Goal: Information Seeking & Learning: Learn about a topic

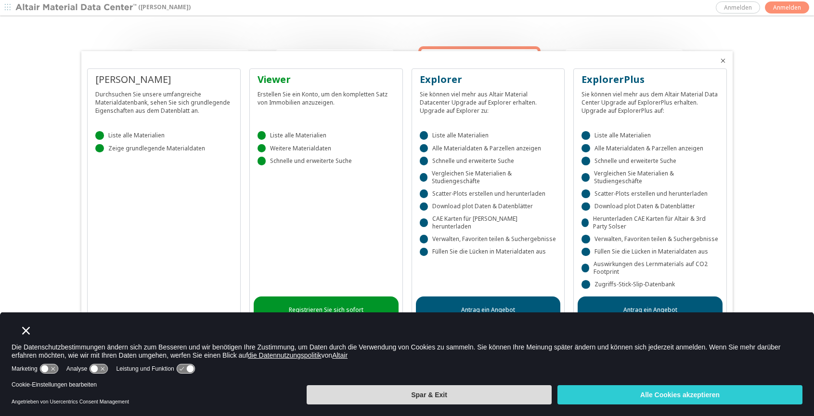
click at [403, 398] on button "Spar & Exit" at bounding box center [429, 394] width 245 height 19
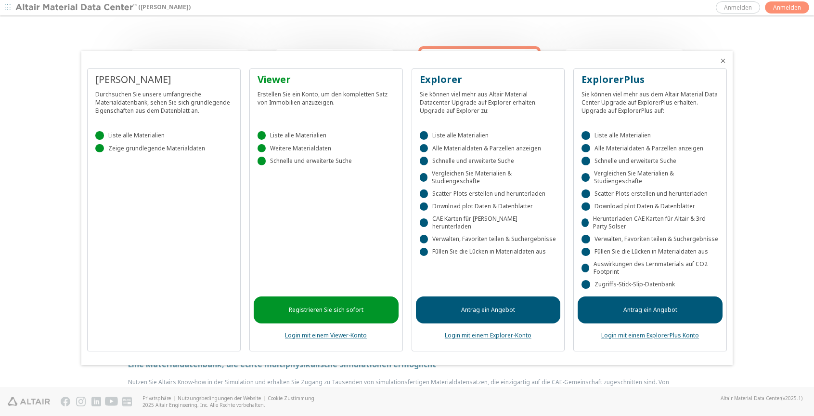
click at [242, 240] on div "[PERSON_NAME] Durchsuchen Sie unsere umfangreiche Materialdatenbank, sehen Sie …" at bounding box center [407, 213] width 640 height 290
click at [763, 125] on div at bounding box center [407, 208] width 814 height 416
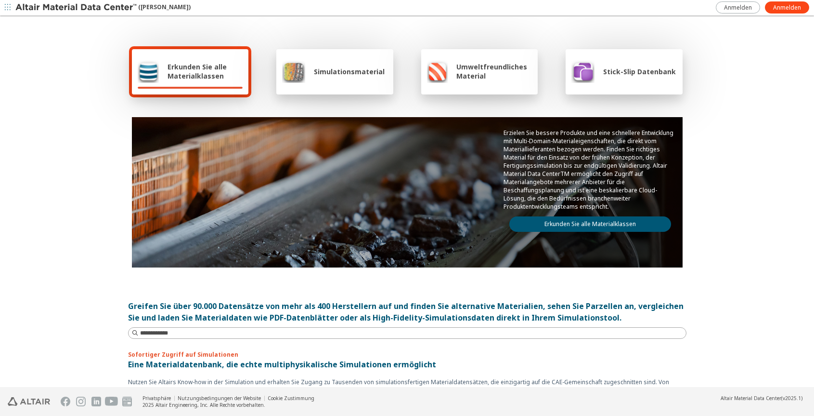
click at [5, 8] on icon "button" at bounding box center [8, 7] width 6 height 6
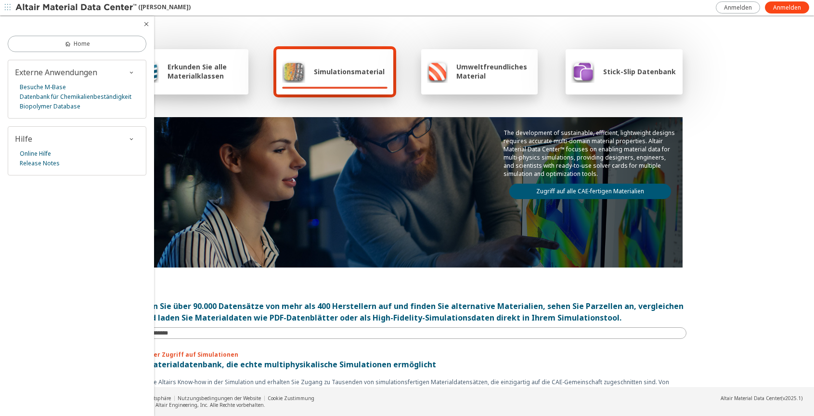
click at [78, 239] on div "Home Externe Anwendungen Besuche M-Base Datenbank für Chemikalienbeständigkeit …" at bounding box center [77, 215] width 154 height 399
click at [145, 26] on icon "button" at bounding box center [147, 24] width 8 height 8
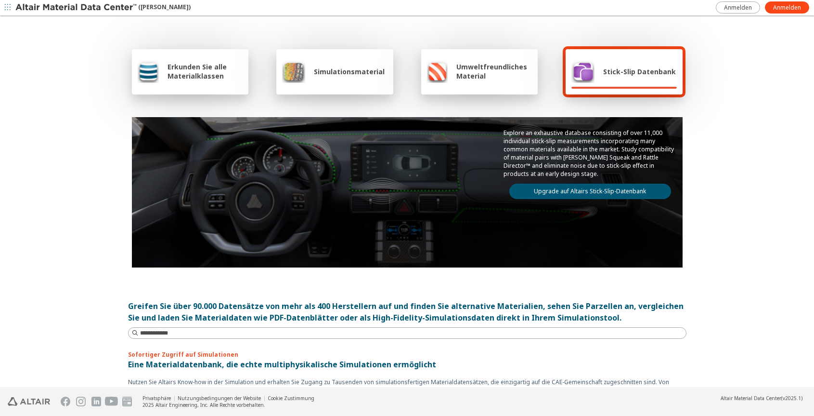
click at [190, 73] on span "Erkunden Sie alle Materialklassen" at bounding box center [205, 71] width 75 height 18
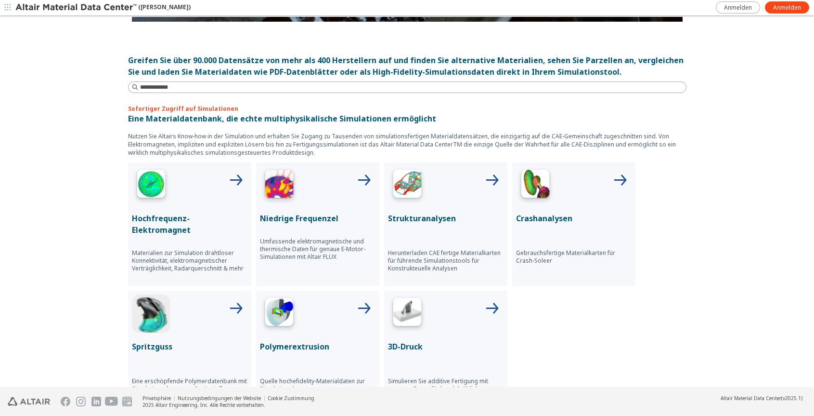
scroll to position [295, 0]
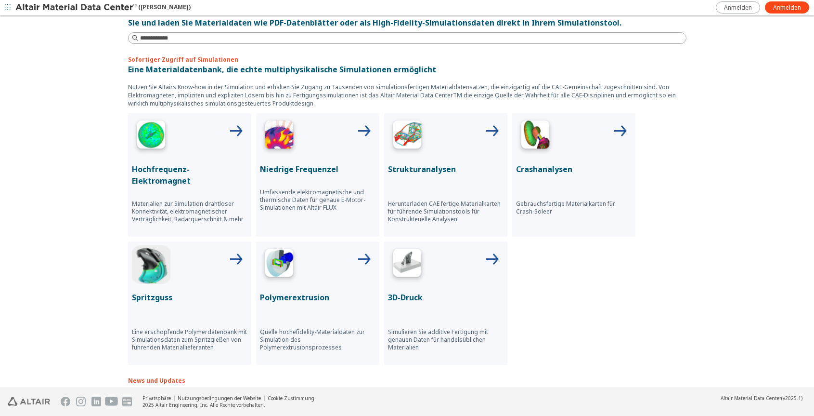
click at [401, 266] on img at bounding box center [407, 264] width 39 height 39
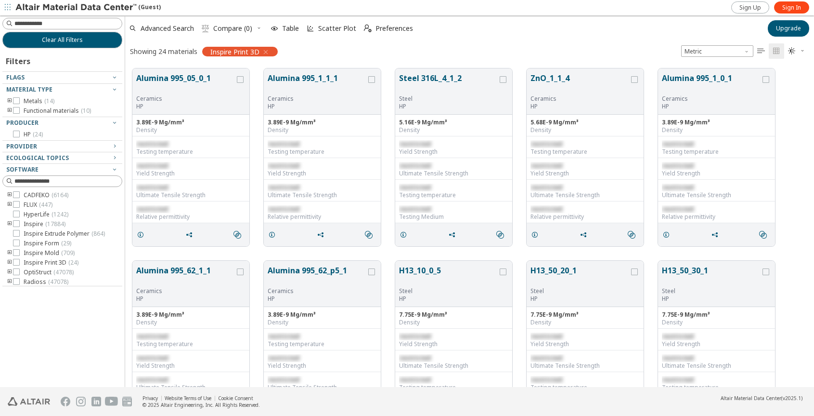
scroll to position [325, 689]
click at [8, 110] on icon "toogle group" at bounding box center [9, 111] width 7 height 8
click at [11, 100] on icon "toogle group" at bounding box center [9, 101] width 7 height 8
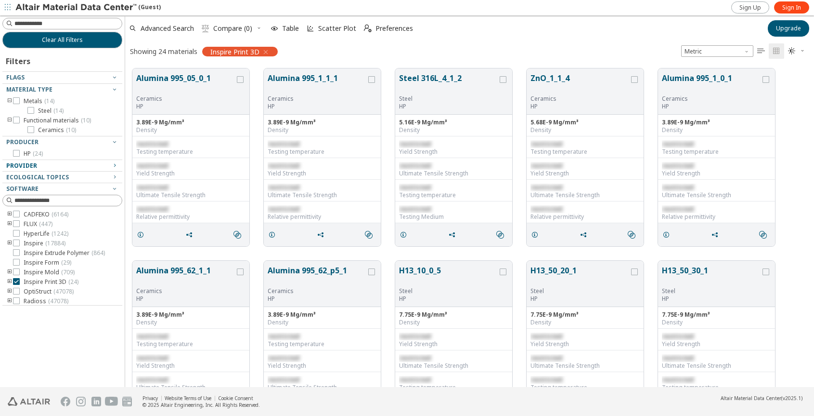
click at [113, 164] on icon "button" at bounding box center [115, 165] width 8 height 8
click at [113, 188] on icon "button" at bounding box center [115, 189] width 8 height 8
click at [115, 190] on icon "button" at bounding box center [115, 189] width 8 height 8
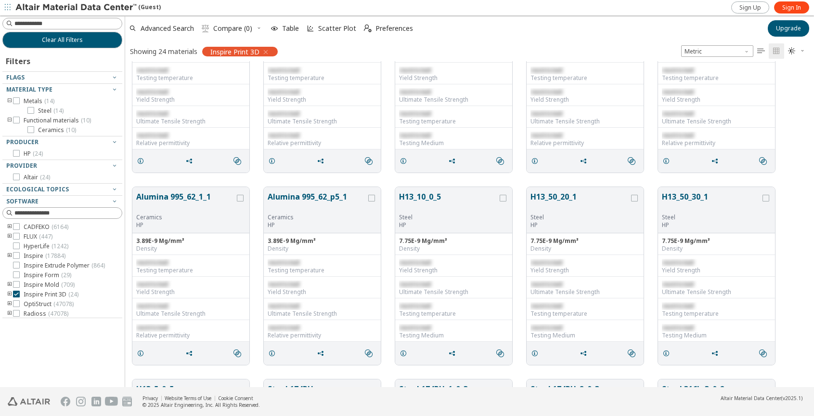
scroll to position [0, 0]
